Goal: Information Seeking & Learning: Learn about a topic

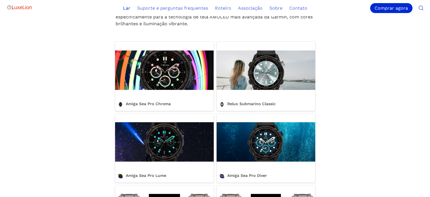
scroll to position [226, 0]
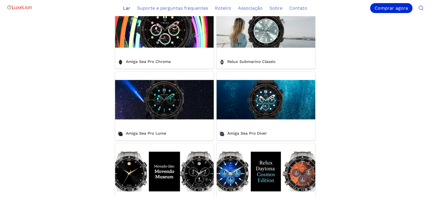
click at [274, 47] on link "Relux Submarino Classic" at bounding box center [266, 33] width 99 height 69
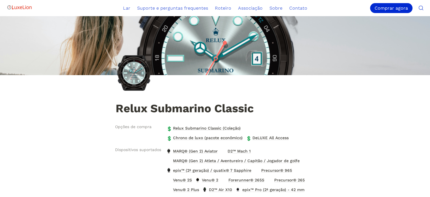
drag, startPoint x: 298, startPoint y: 136, endPoint x: 314, endPoint y: 137, distance: 16.4
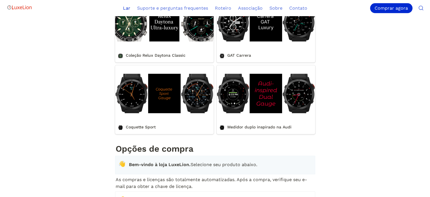
scroll to position [662, 0]
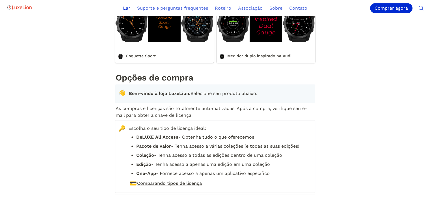
click at [200, 38] on link "Coquette Sport" at bounding box center [164, 28] width 99 height 69
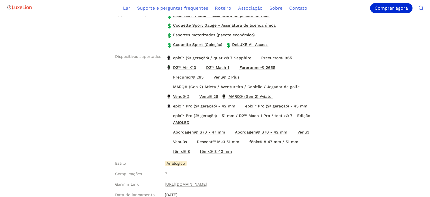
scroll to position [170, 0]
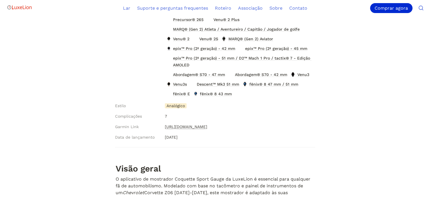
click at [184, 126] on font "https://apps.garmin.com/en-US/apps/b2c72e41-bd9e-4b06-b02a-cbb90e1368e4" at bounding box center [186, 126] width 42 height 5
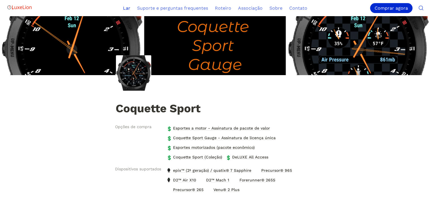
click at [128, 8] on font "Lar" at bounding box center [126, 7] width 7 height 5
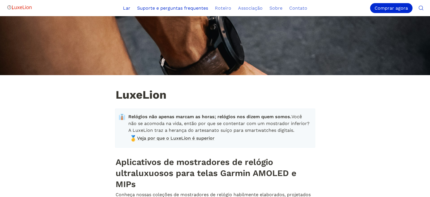
click at [158, 8] on font "Suporte e perguntas frequentes" at bounding box center [172, 7] width 71 height 5
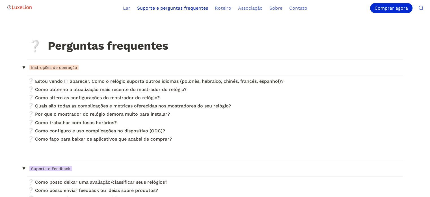
click at [24, 7] on img "Principal" at bounding box center [19, 7] width 25 height 11
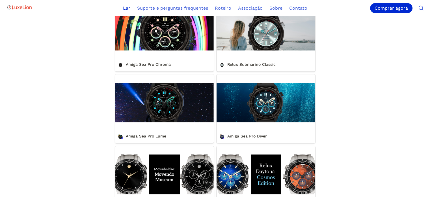
scroll to position [226, 0]
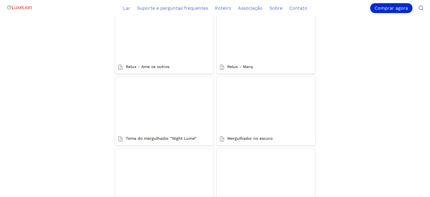
scroll to position [255, 0]
